Goal: Information Seeking & Learning: Learn about a topic

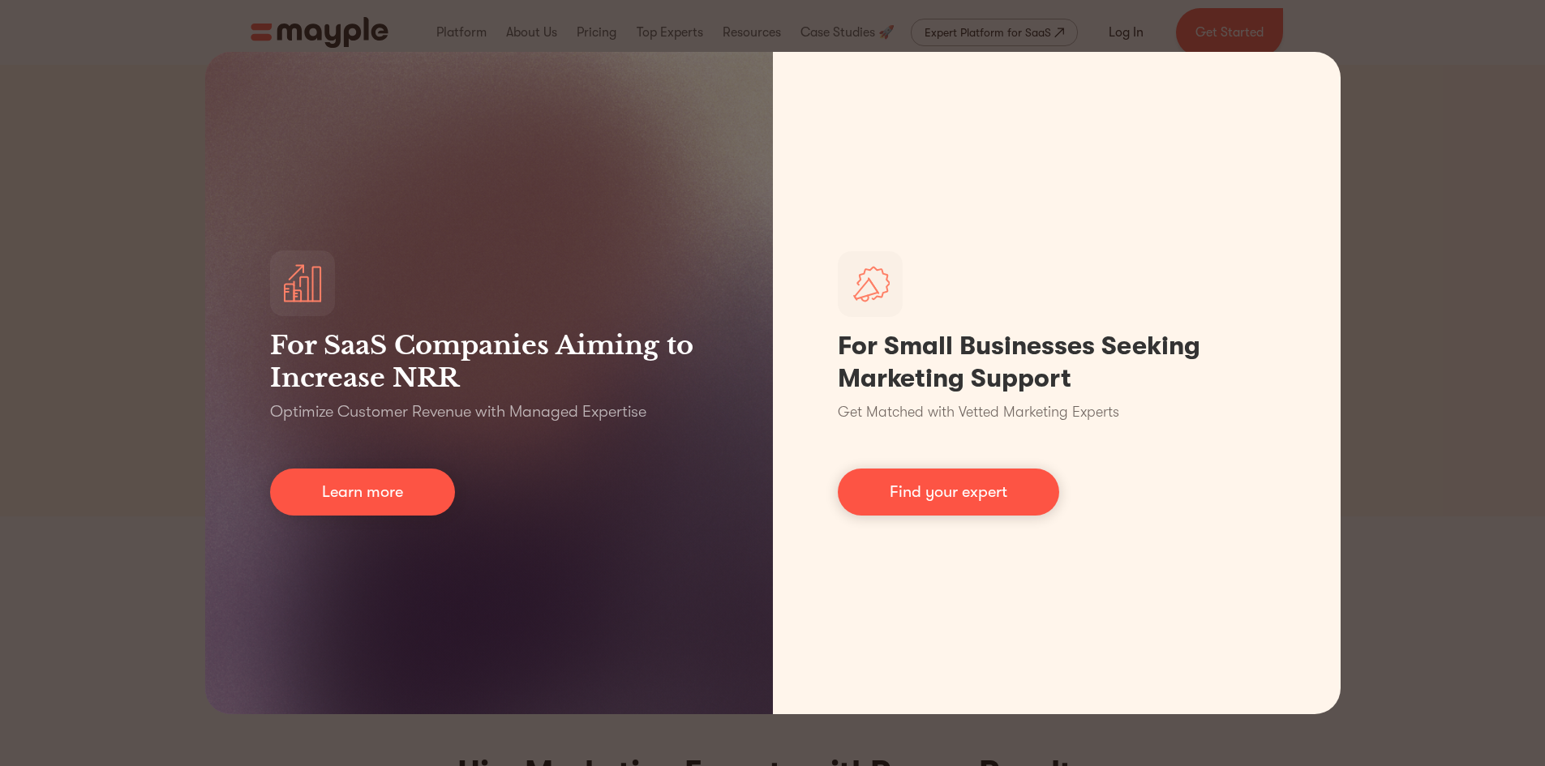
click at [1395, 276] on div "For SaaS Companies Aiming to Increase NRR Optimize Customer Revenue with Manage…" at bounding box center [772, 383] width 1545 height 766
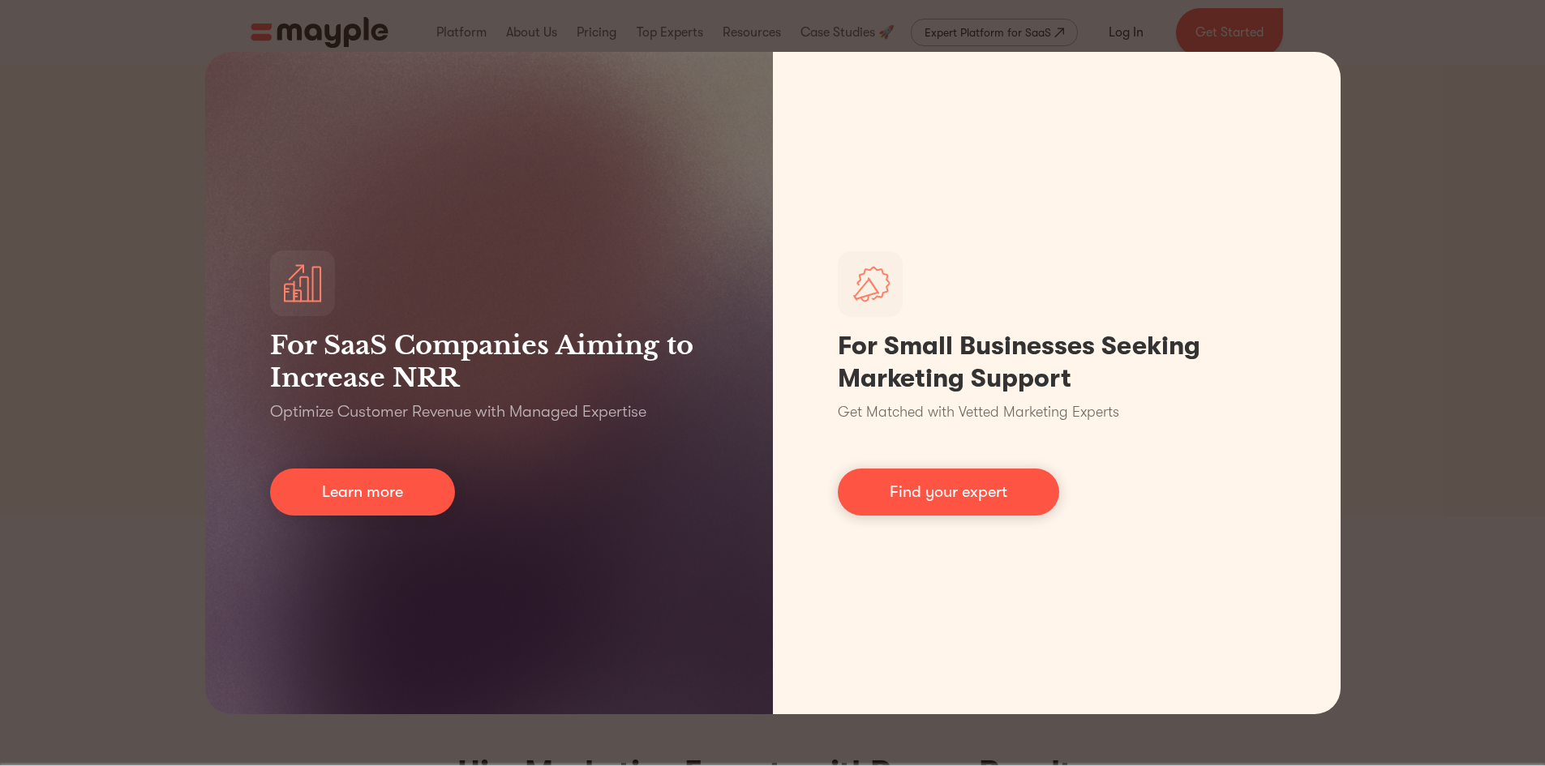
drag, startPoint x: 1390, startPoint y: 56, endPoint x: 1378, endPoint y: 83, distance: 29.4
click at [1391, 56] on div "For SaaS Companies Aiming to Increase NRR Optimize Customer Revenue with Manage…" at bounding box center [772, 383] width 1545 height 766
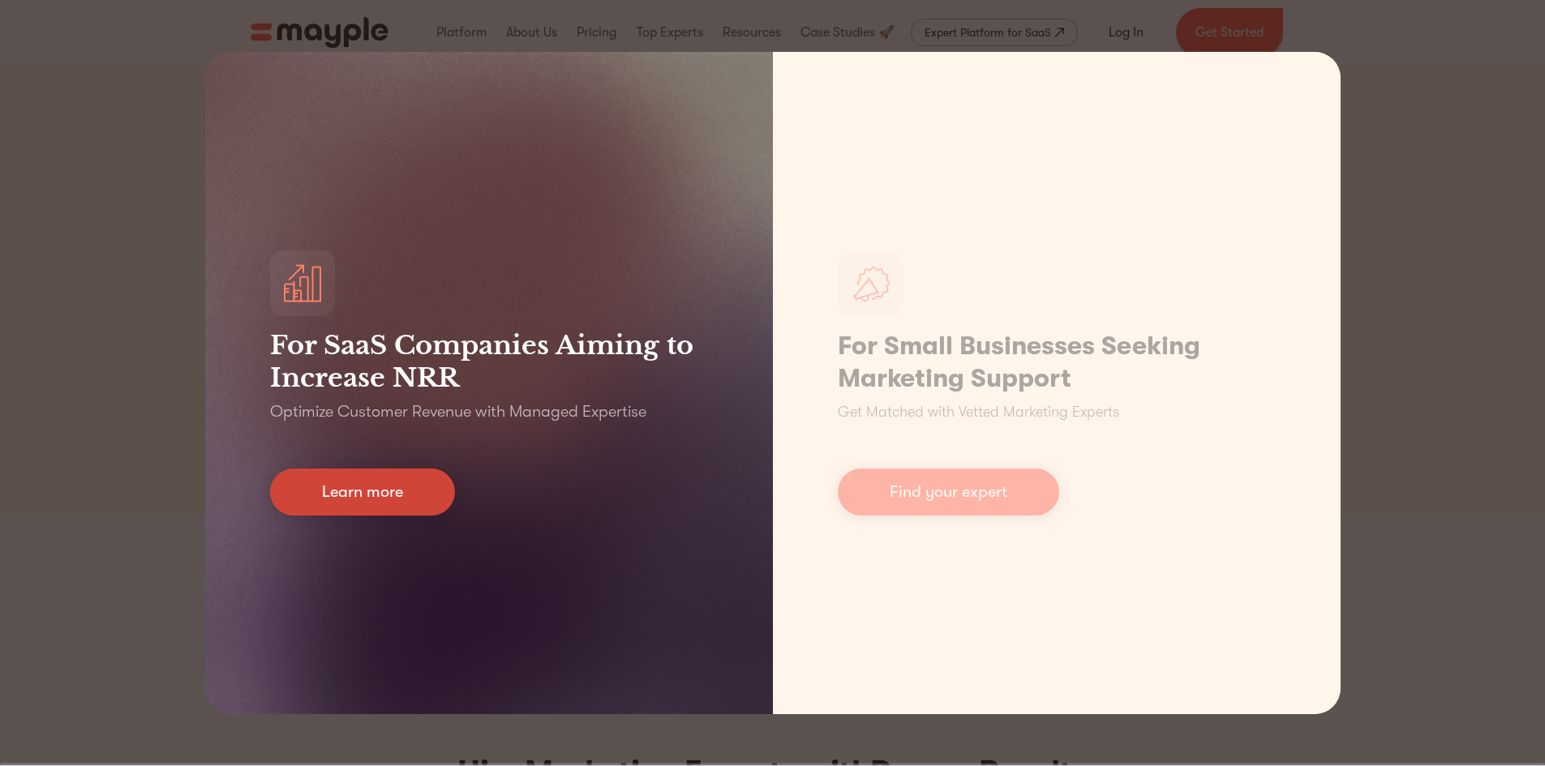
click at [380, 472] on link "Learn more" at bounding box center [362, 492] width 185 height 47
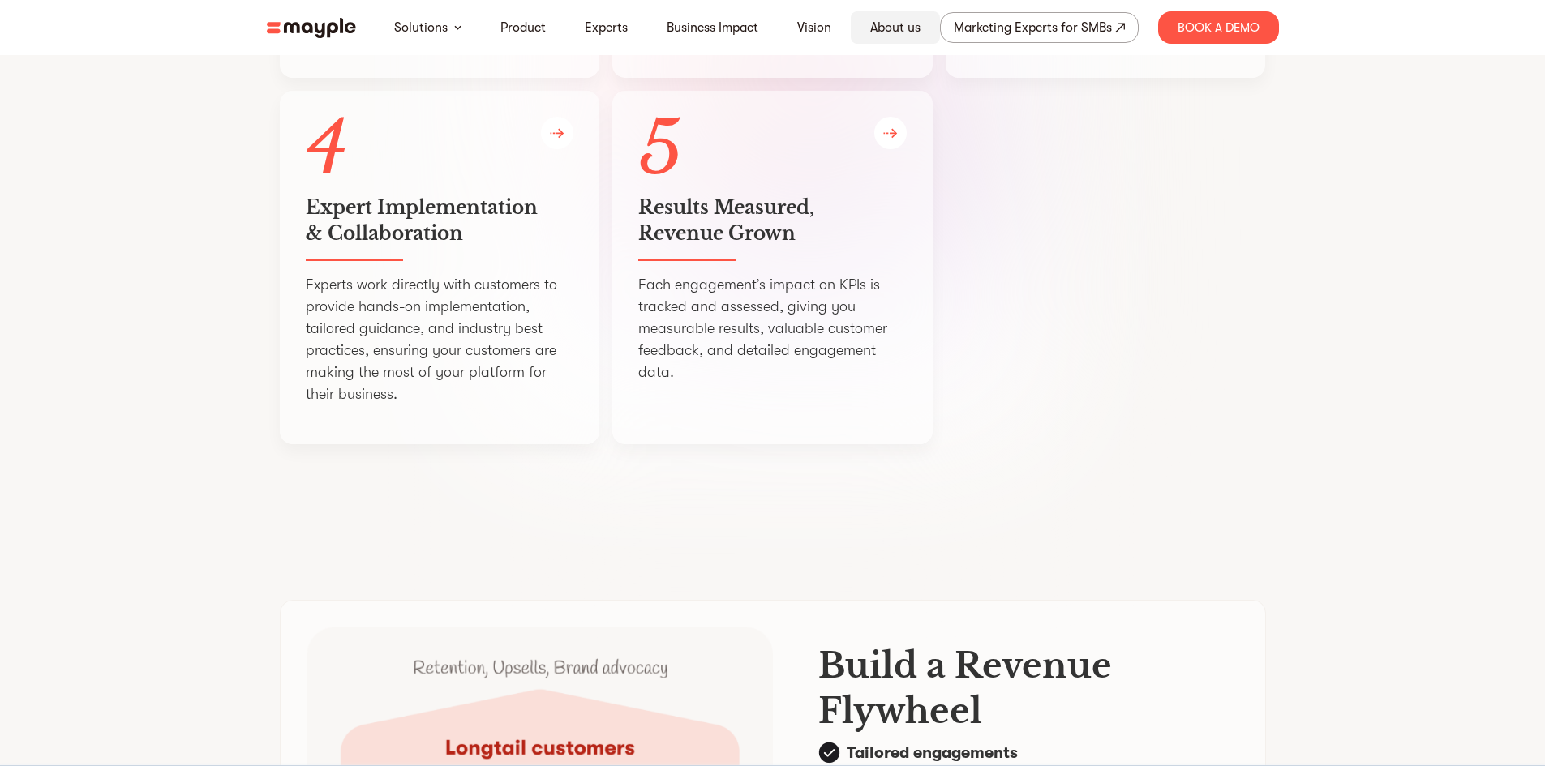
scroll to position [3412, 0]
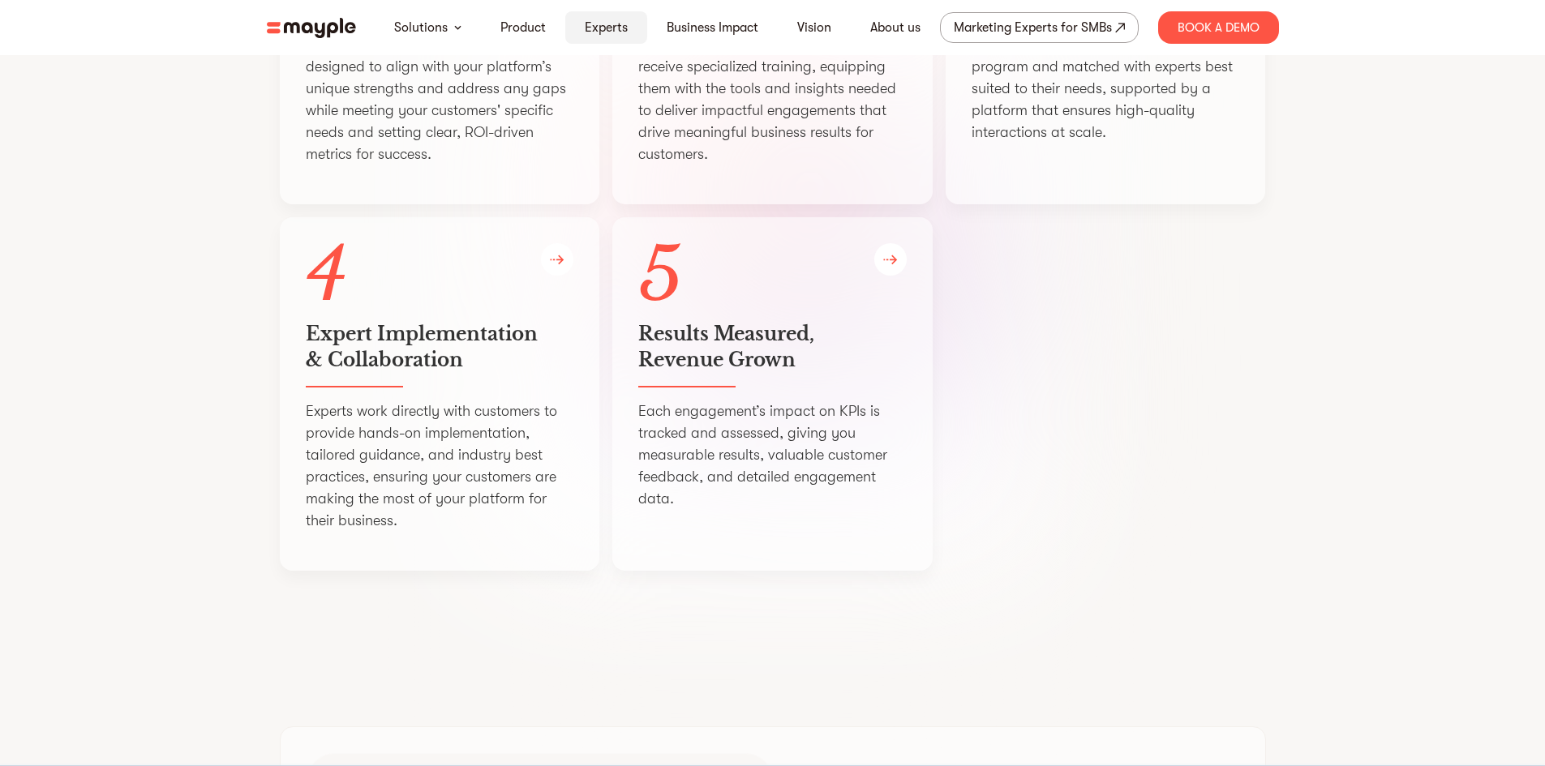
click at [603, 23] on link "Experts" at bounding box center [606, 27] width 43 height 19
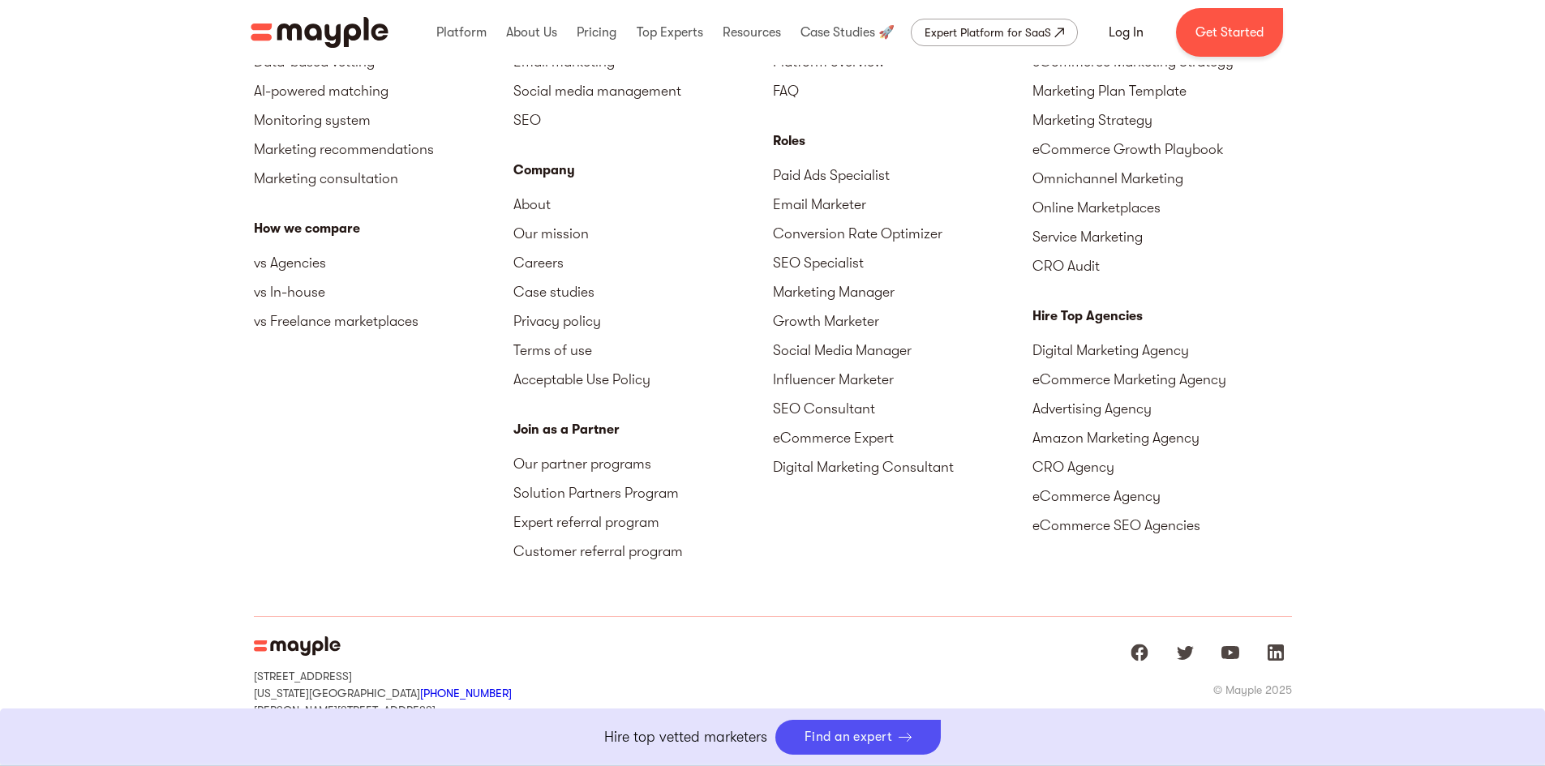
scroll to position [7249, 0]
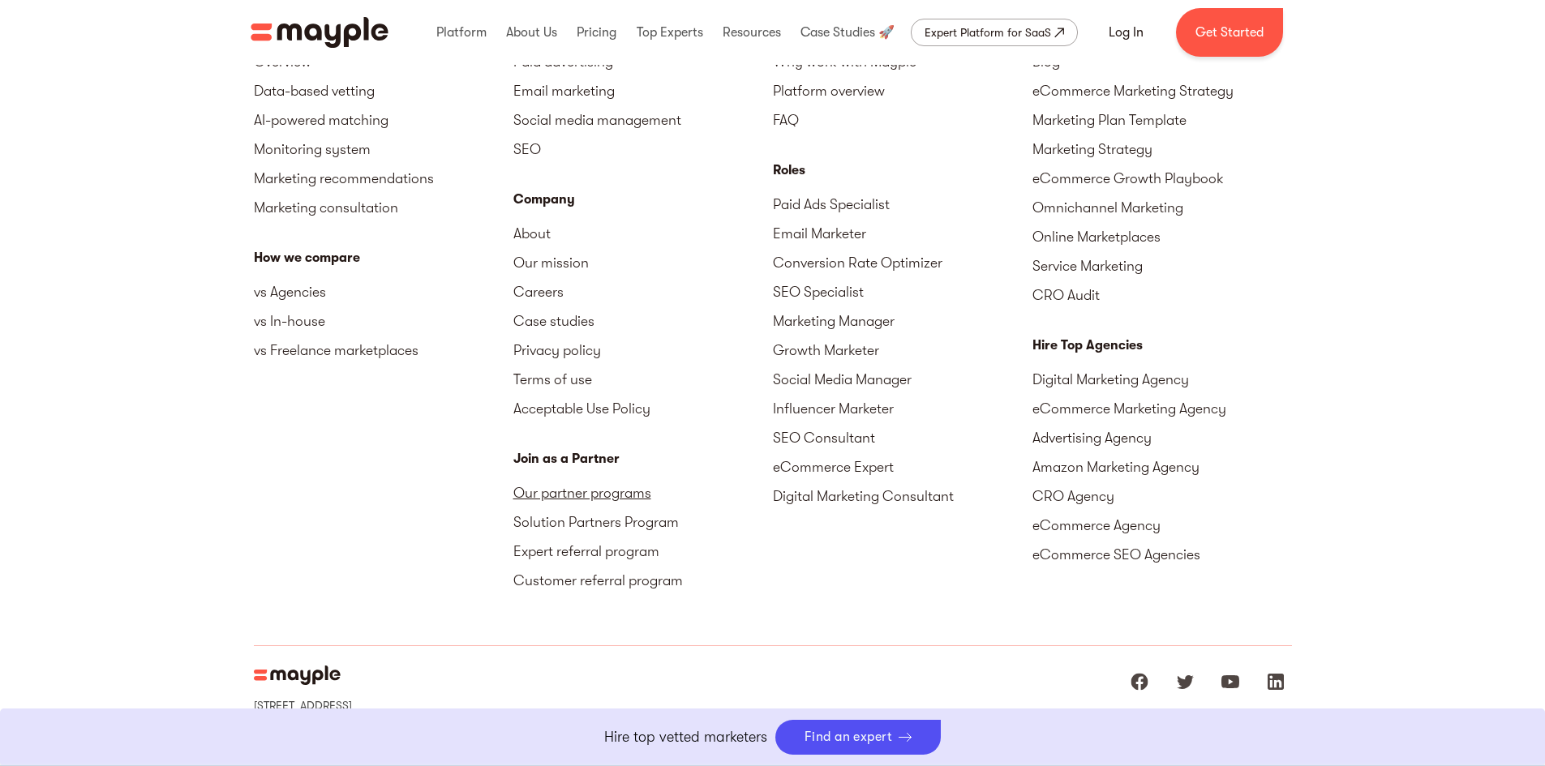
click at [596, 496] on link "Our partner programs" at bounding box center [643, 492] width 260 height 29
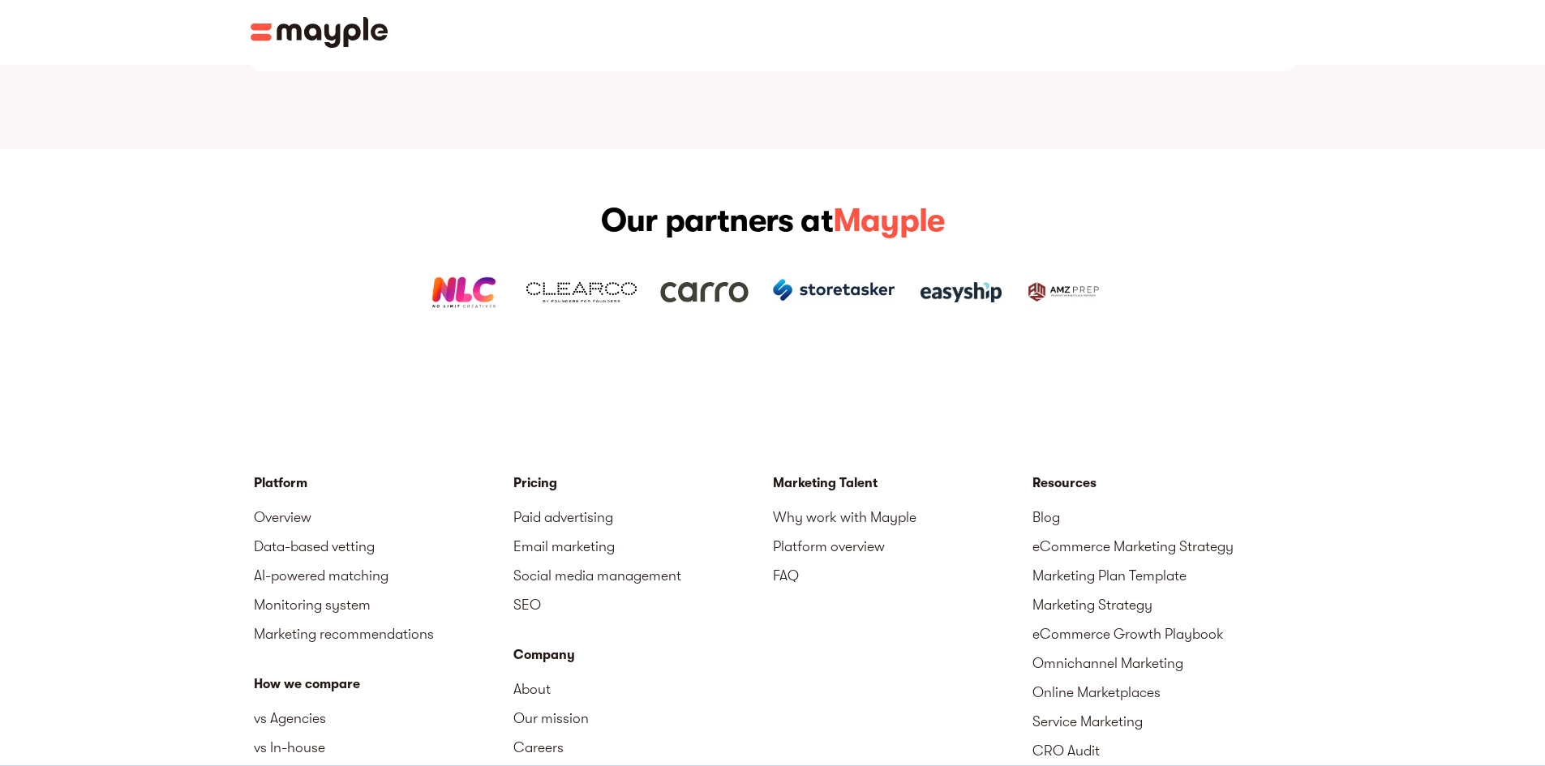
scroll to position [2514, 0]
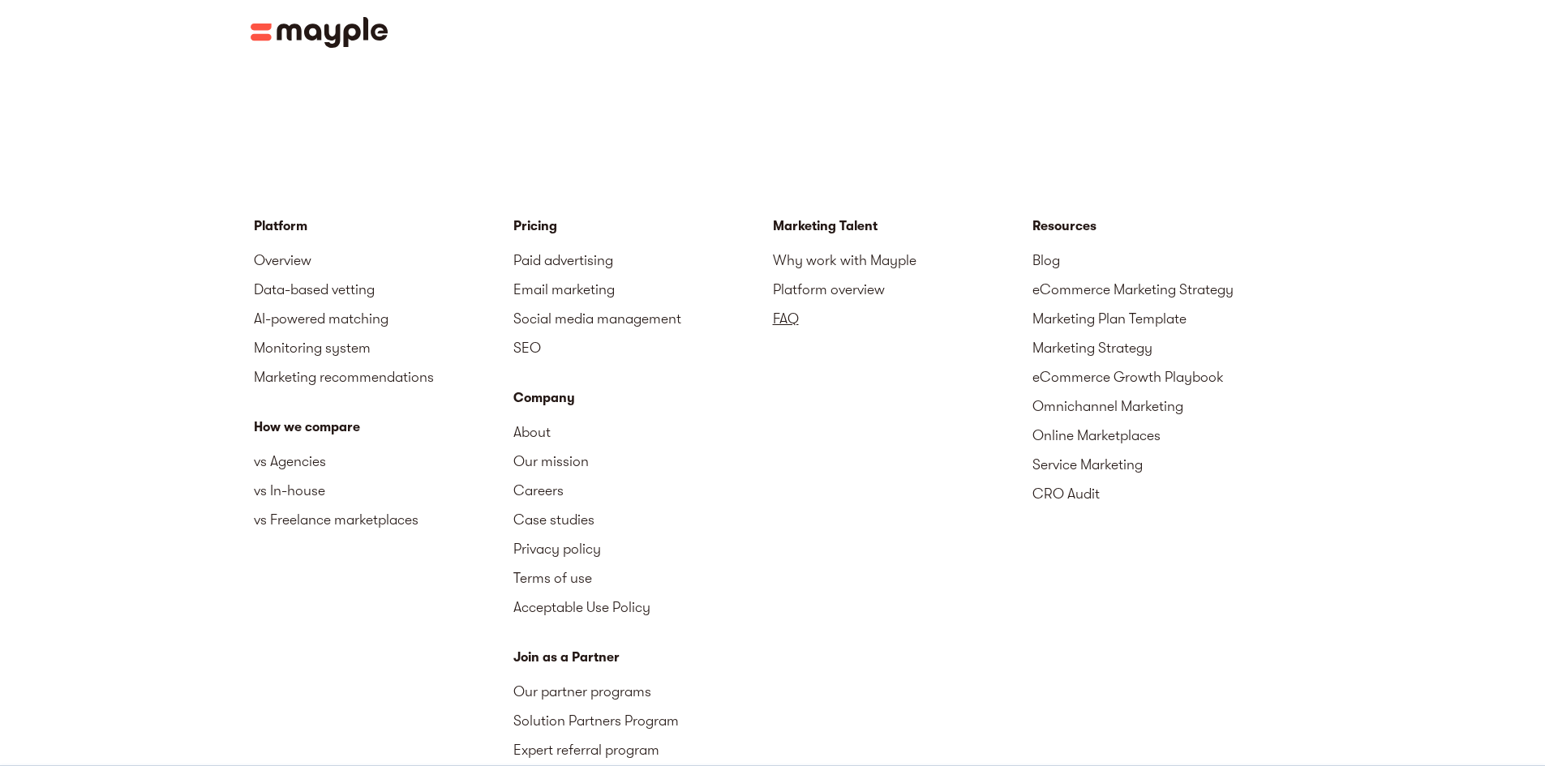
click at [799, 304] on link "FAQ" at bounding box center [903, 318] width 260 height 29
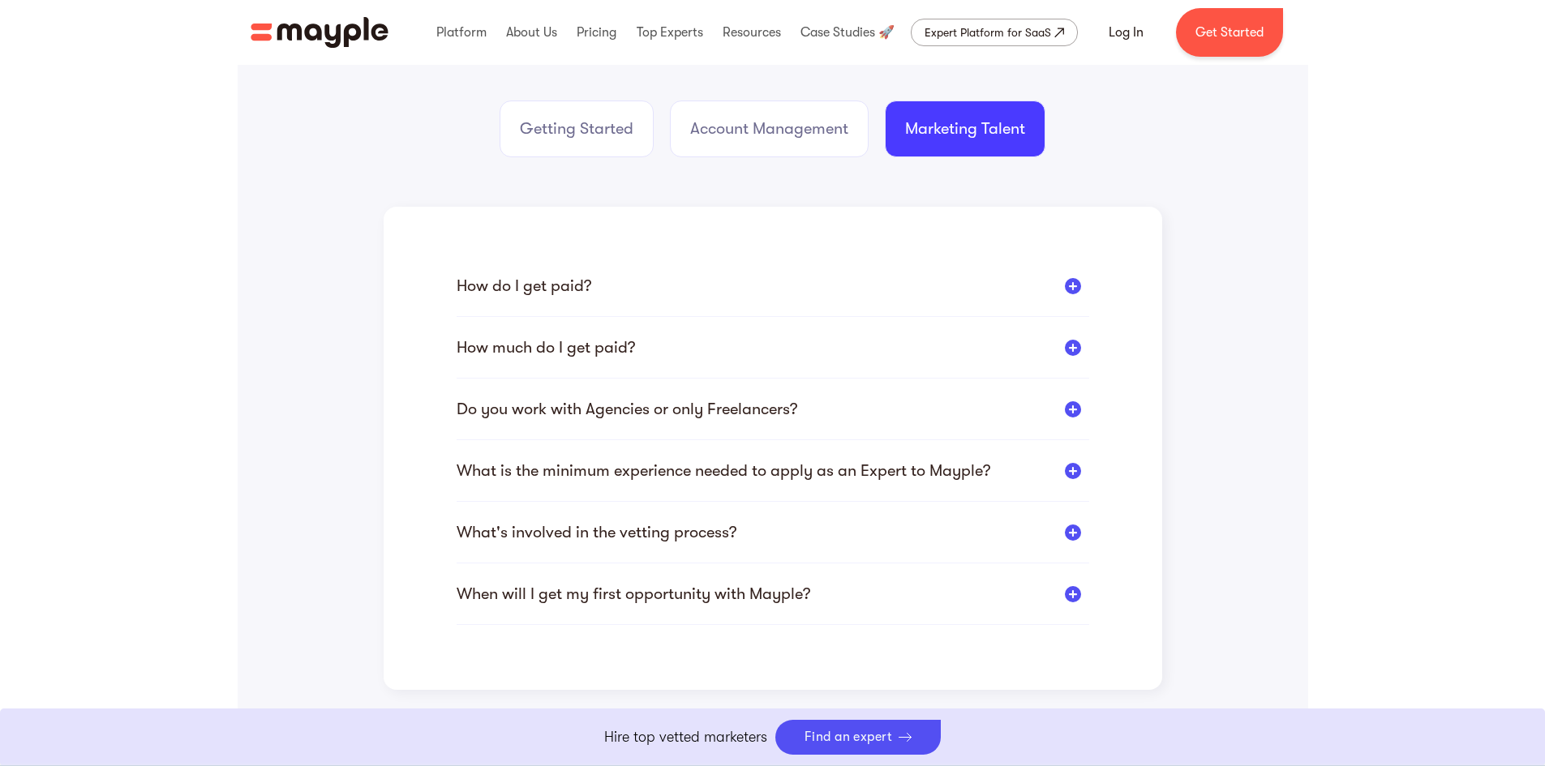
scroll to position [324, 0]
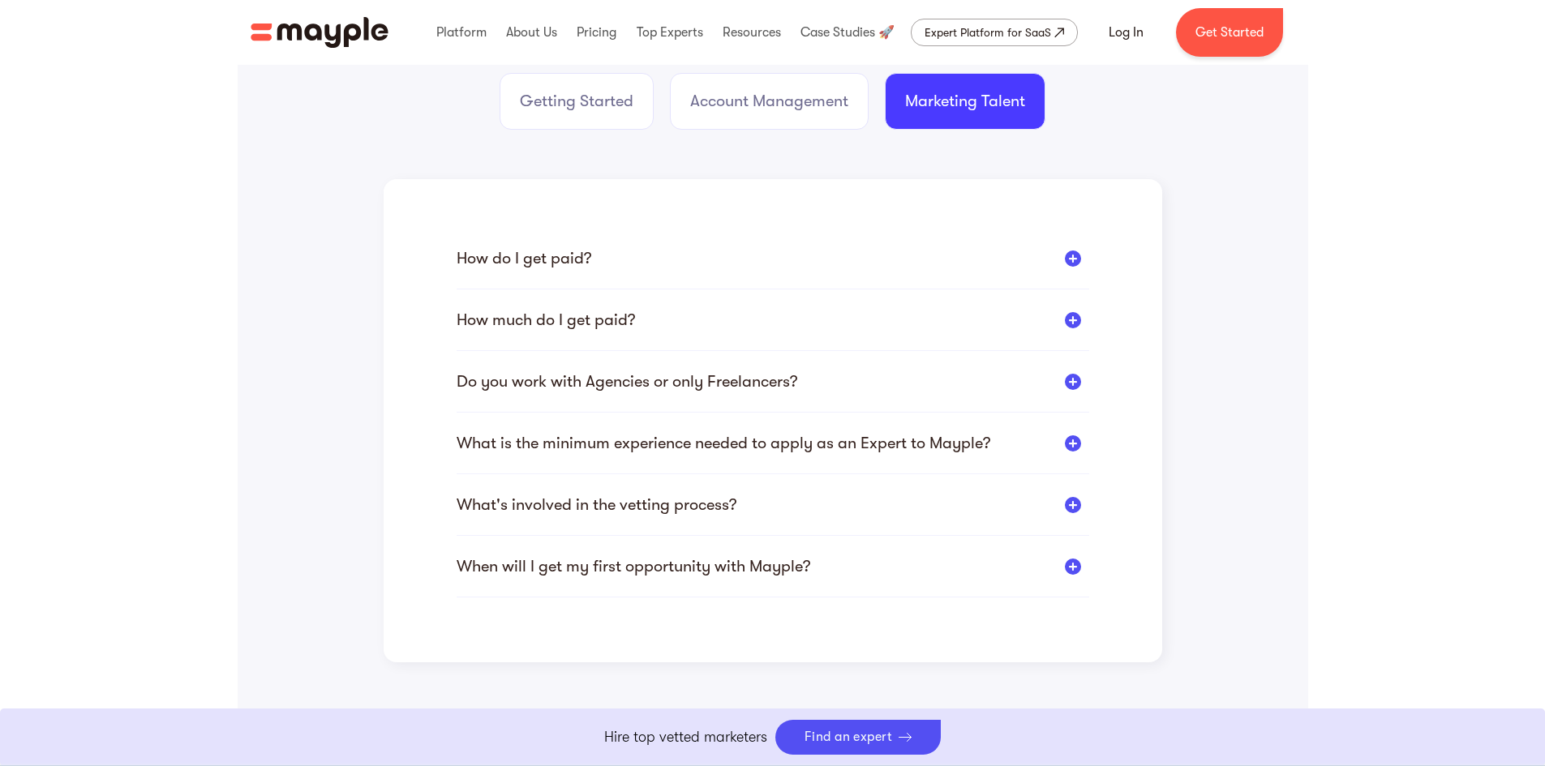
click at [784, 251] on div "How do I get paid?" at bounding box center [773, 258] width 633 height 20
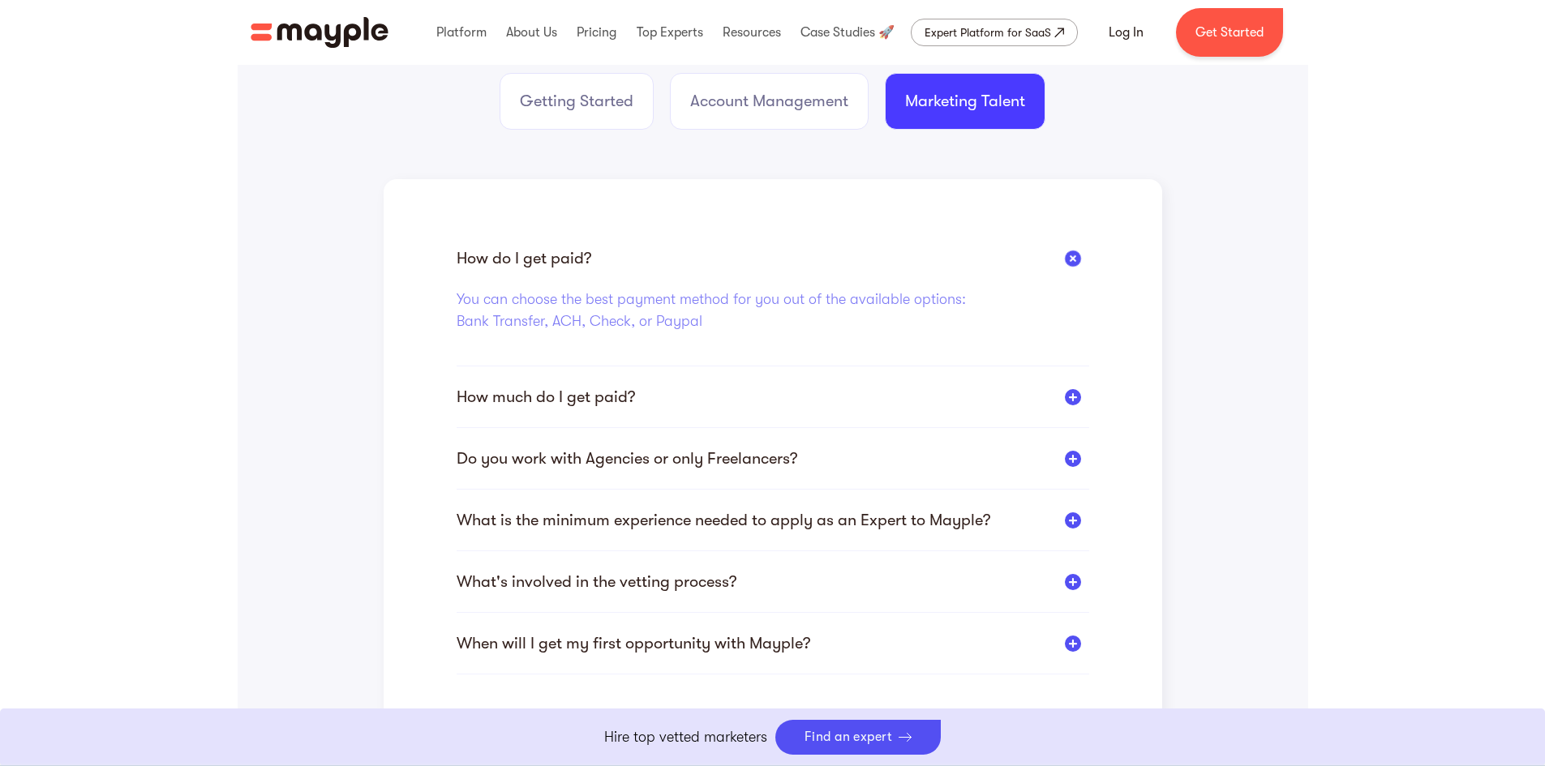
click at [784, 251] on div "How do I get paid?" at bounding box center [773, 258] width 633 height 20
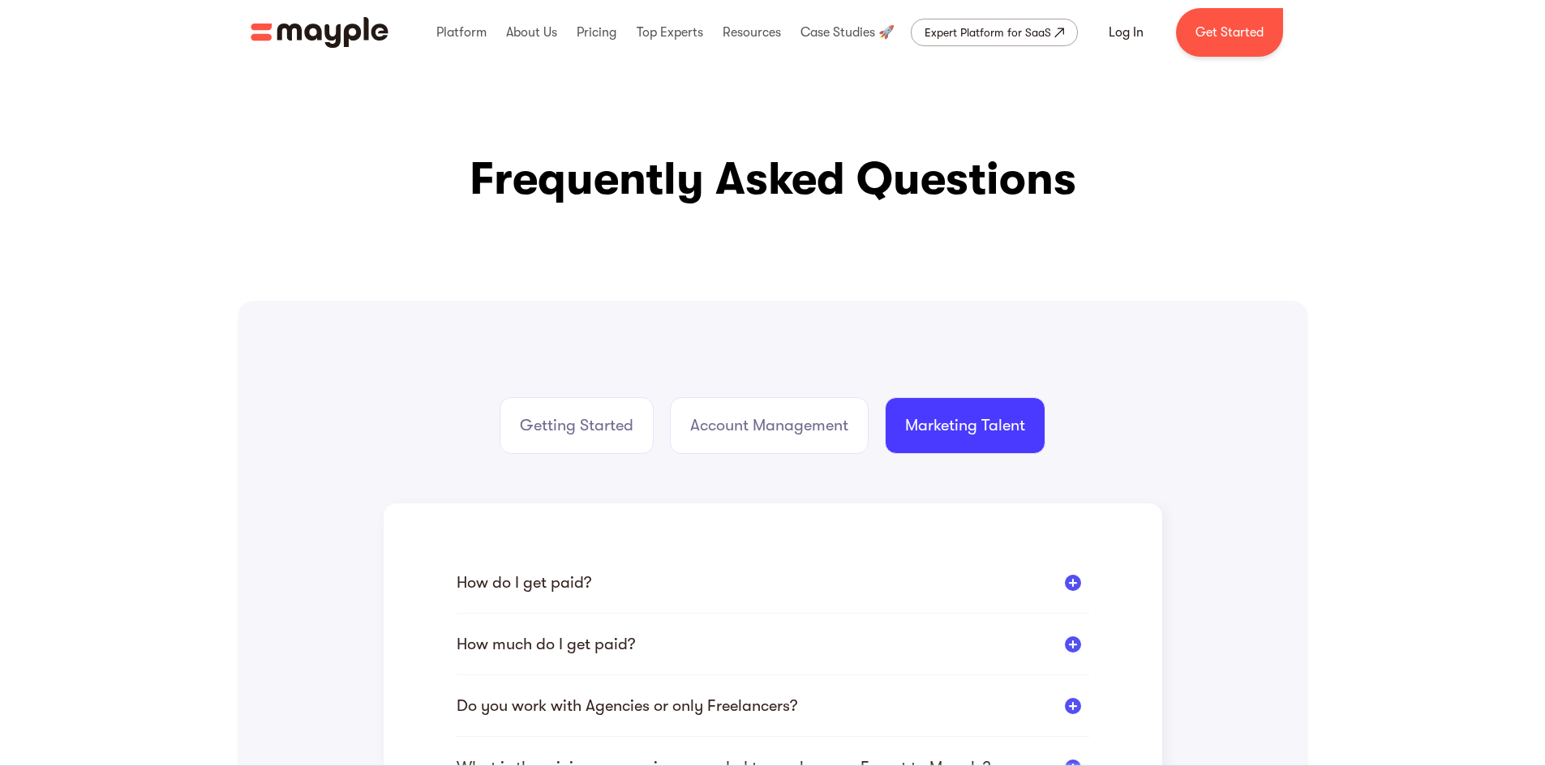
click at [942, 435] on div "Marketing Talent" at bounding box center [965, 425] width 120 height 23
click at [1227, 29] on link "Get Started" at bounding box center [1229, 32] width 107 height 49
click at [957, 32] on div "Expert Platform for SaaS" at bounding box center [987, 32] width 127 height 19
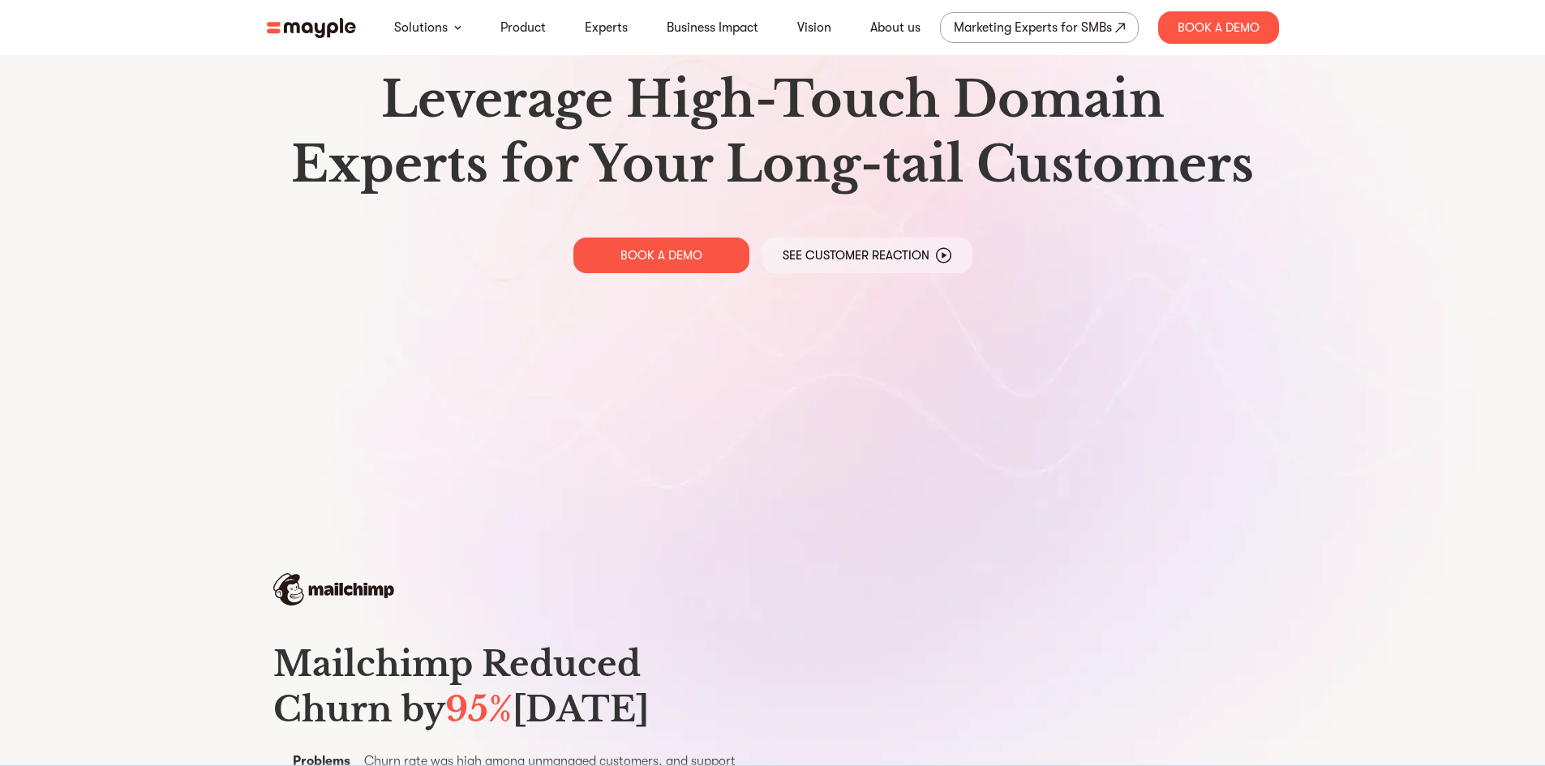
scroll to position [162, 0]
